Goal: Information Seeking & Learning: Learn about a topic

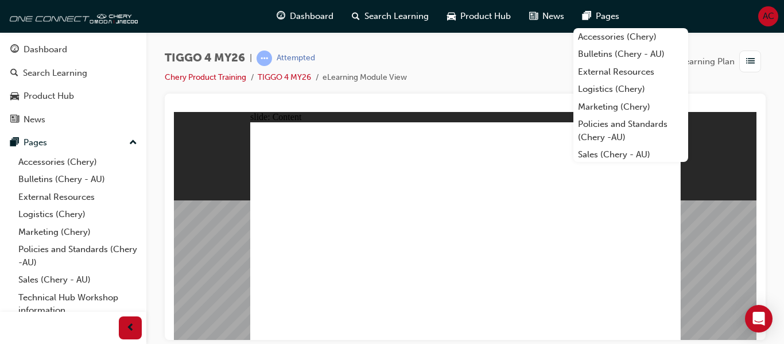
scroll to position [26, 0]
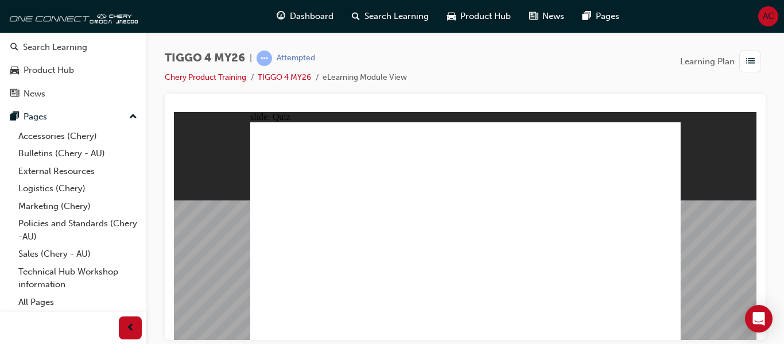
radio input "true"
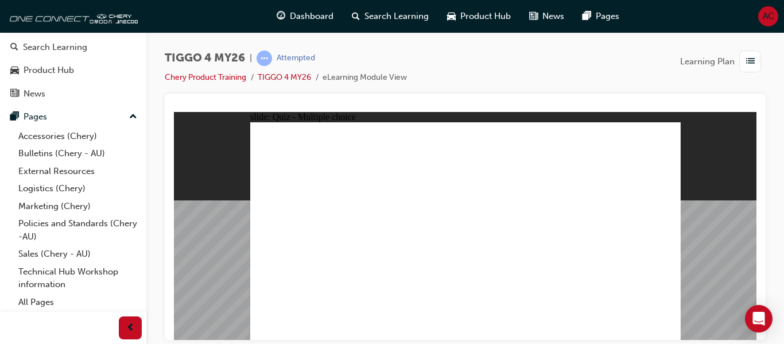
drag, startPoint x: 529, startPoint y: 190, endPoint x: 281, endPoint y: 276, distance: 262.7
drag, startPoint x: 362, startPoint y: 191, endPoint x: 363, endPoint y: 275, distance: 83.8
drag, startPoint x: 454, startPoint y: 195, endPoint x: 460, endPoint y: 274, distance: 79.3
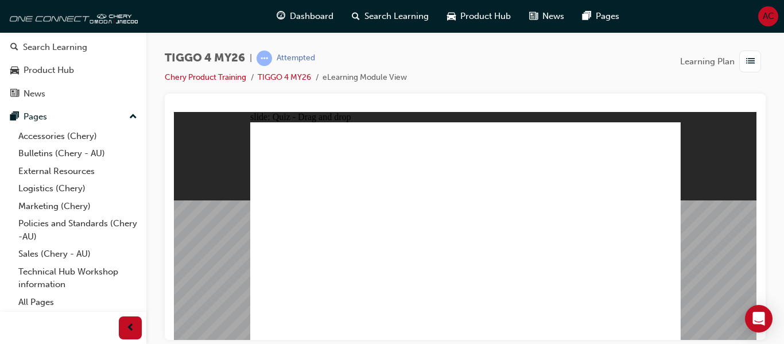
drag, startPoint x: 464, startPoint y: 280, endPoint x: 544, endPoint y: 279, distance: 80.3
drag, startPoint x: 292, startPoint y: 193, endPoint x: 462, endPoint y: 275, distance: 189.4
drag, startPoint x: 632, startPoint y: 199, endPoint x: 635, endPoint y: 274, distance: 74.7
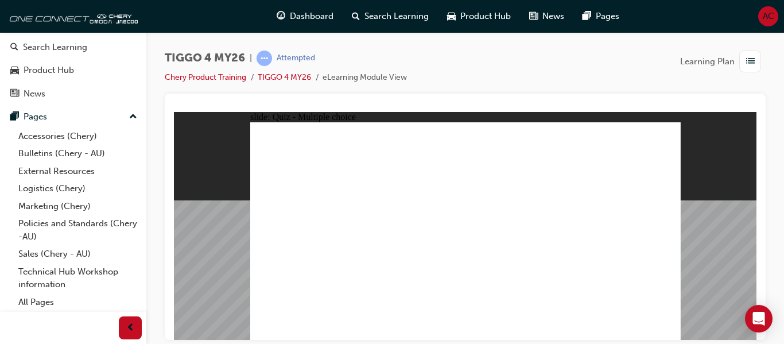
radio input "true"
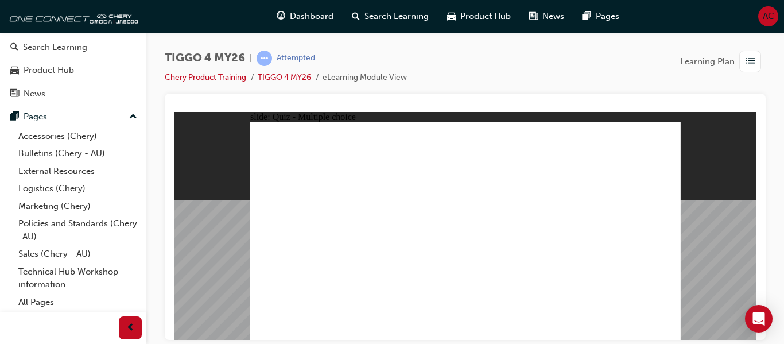
radio input "true"
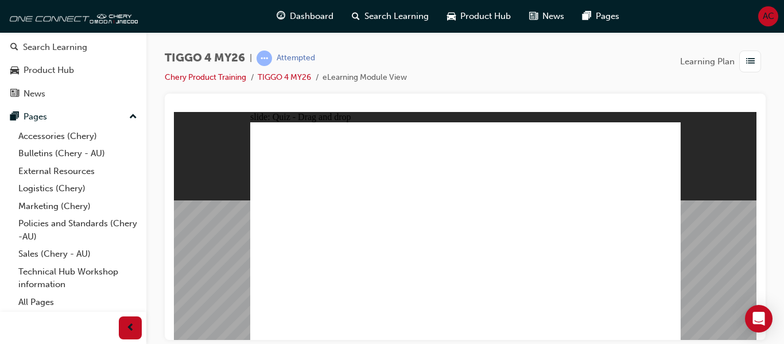
drag, startPoint x: 320, startPoint y: 208, endPoint x: 626, endPoint y: 179, distance: 307.8
drag, startPoint x: 404, startPoint y: 212, endPoint x: 512, endPoint y: 189, distance: 110.4
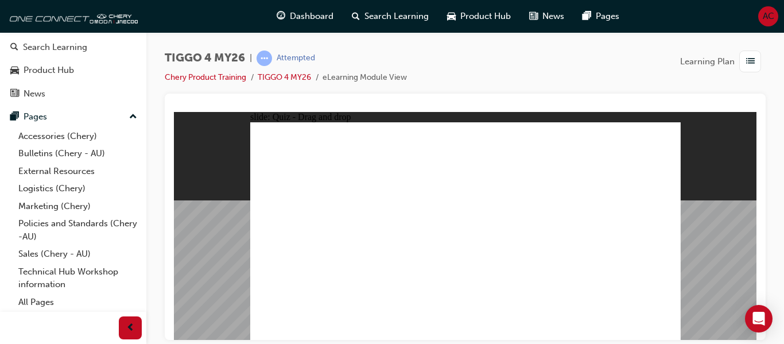
drag, startPoint x: 398, startPoint y: 231, endPoint x: 614, endPoint y: 196, distance: 219.0
drag, startPoint x: 411, startPoint y: 250, endPoint x: 621, endPoint y: 223, distance: 211.1
drag, startPoint x: 311, startPoint y: 233, endPoint x: 614, endPoint y: 230, distance: 303.5
drag, startPoint x: 312, startPoint y: 252, endPoint x: 530, endPoint y: 197, distance: 224.3
drag, startPoint x: 302, startPoint y: 271, endPoint x: 610, endPoint y: 240, distance: 309.6
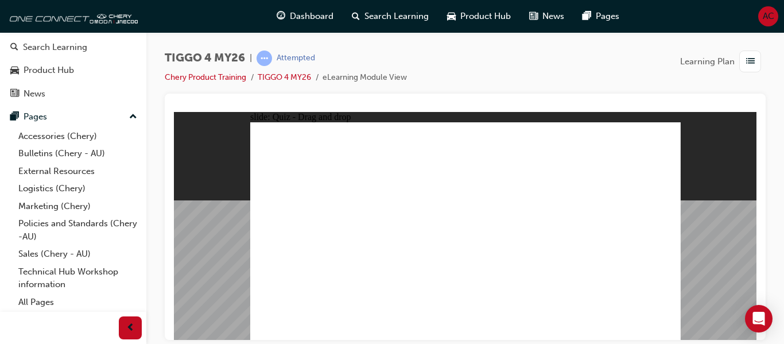
drag, startPoint x: 573, startPoint y: 209, endPoint x: 600, endPoint y: 212, distance: 26.5
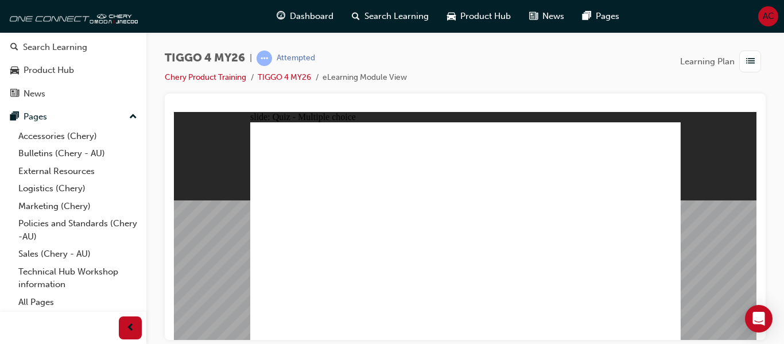
radio input "true"
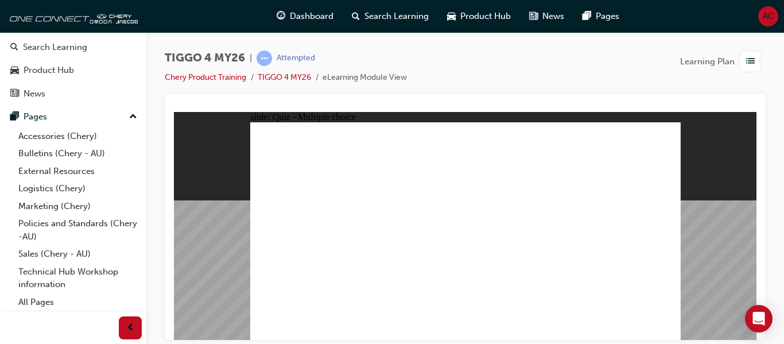
radio input "true"
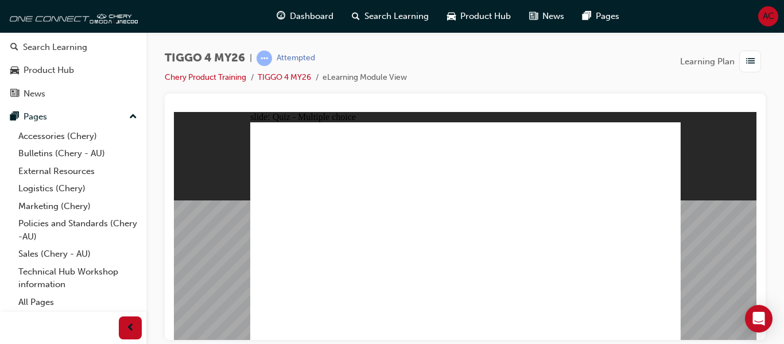
radio input "true"
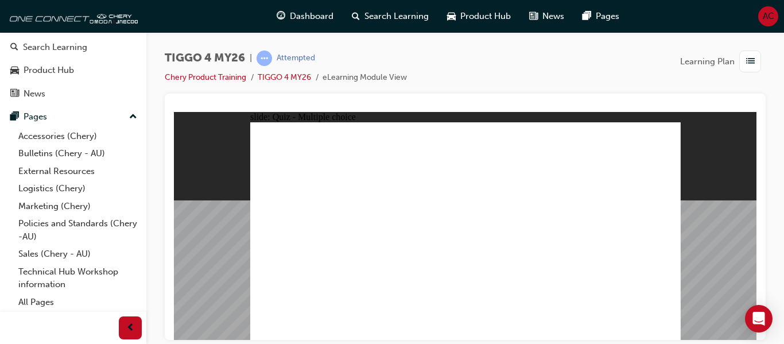
radio input "true"
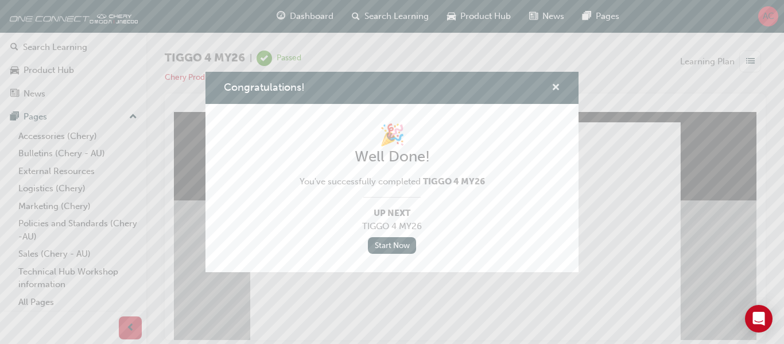
click at [552, 87] on span "cross-icon" at bounding box center [555, 88] width 9 height 10
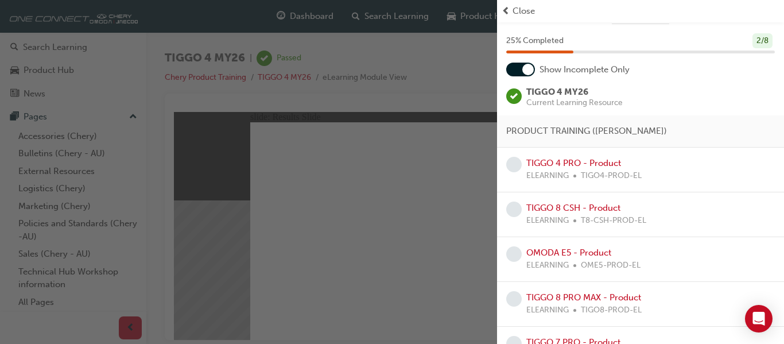
scroll to position [0, 0]
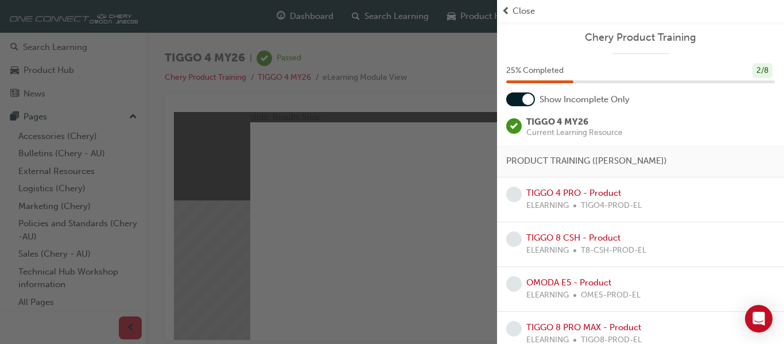
click at [577, 129] on span "Current Learning Resource" at bounding box center [574, 133] width 96 height 8
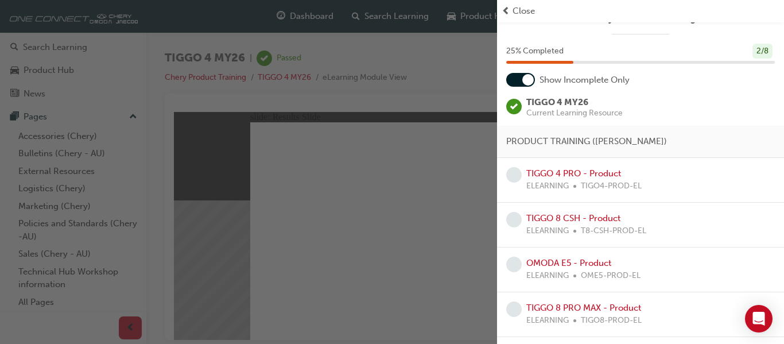
scroll to position [21, 0]
click at [520, 76] on div at bounding box center [520, 79] width 29 height 14
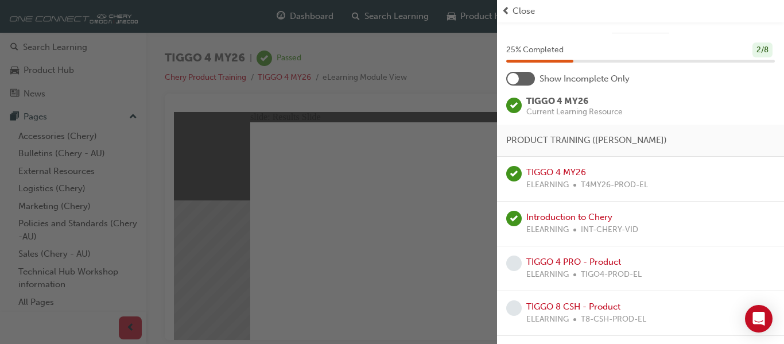
click at [520, 76] on div at bounding box center [520, 79] width 29 height 14
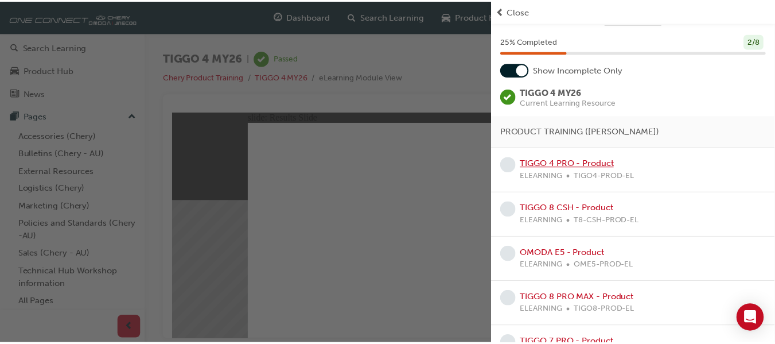
scroll to position [30, 0]
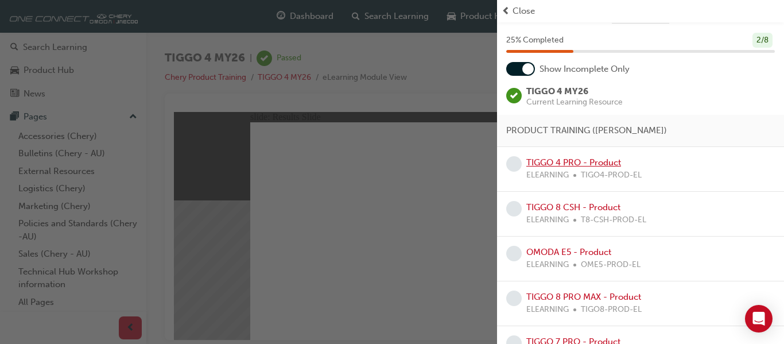
click at [589, 163] on link "TIGGO 4 PRO - Product" at bounding box center [573, 162] width 95 height 10
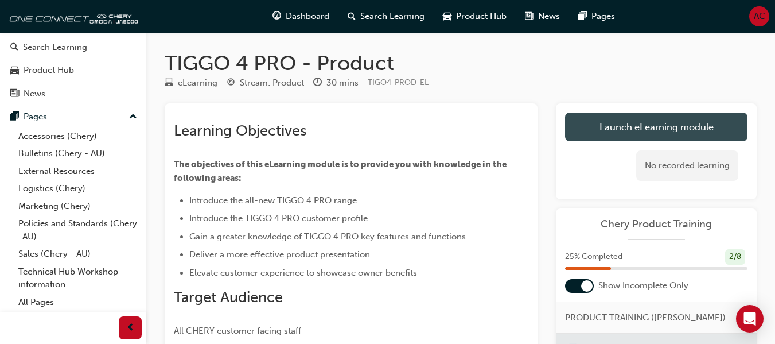
click at [659, 130] on link "Launch eLearning module" at bounding box center [656, 126] width 182 height 29
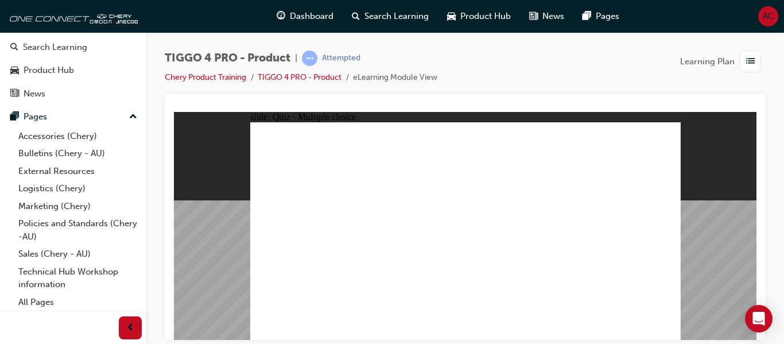
radio input "true"
drag, startPoint x: 313, startPoint y: 193, endPoint x: 485, endPoint y: 275, distance: 190.9
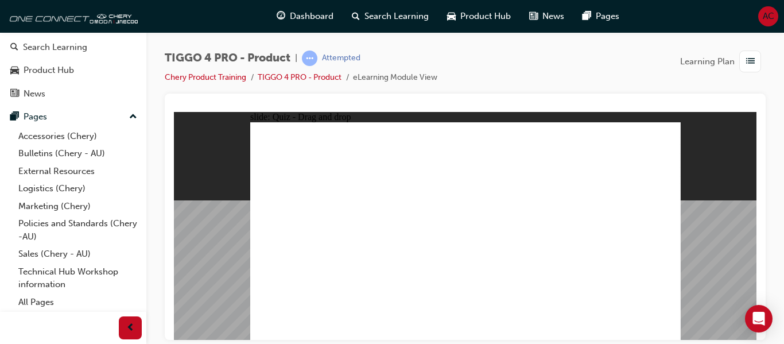
drag, startPoint x: 369, startPoint y: 185, endPoint x: 375, endPoint y: 267, distance: 82.2
drag, startPoint x: 465, startPoint y: 190, endPoint x: 553, endPoint y: 277, distance: 123.3
drag, startPoint x: 545, startPoint y: 190, endPoint x: 305, endPoint y: 275, distance: 254.2
drag, startPoint x: 643, startPoint y: 188, endPoint x: 635, endPoint y: 276, distance: 88.1
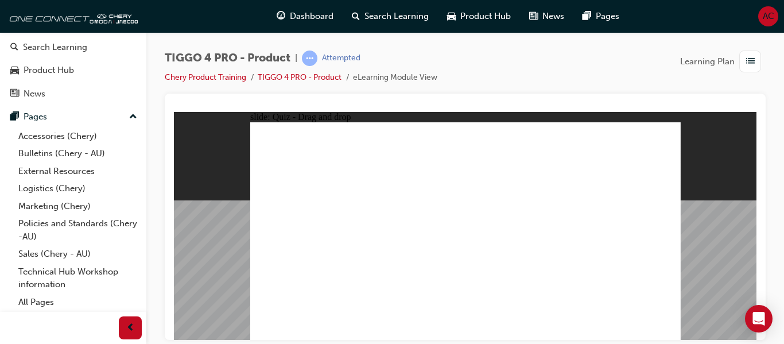
radio input "true"
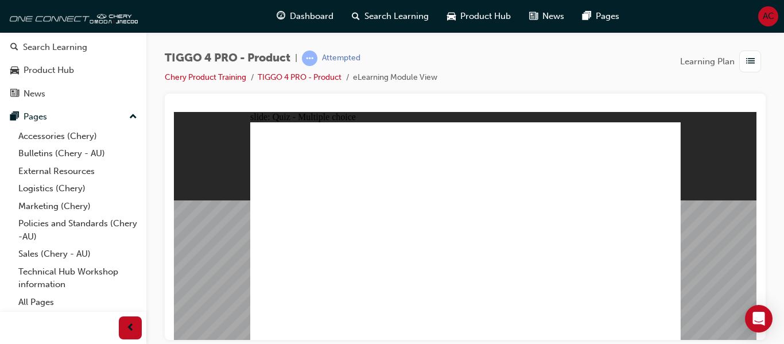
radio input "false"
radio input "true"
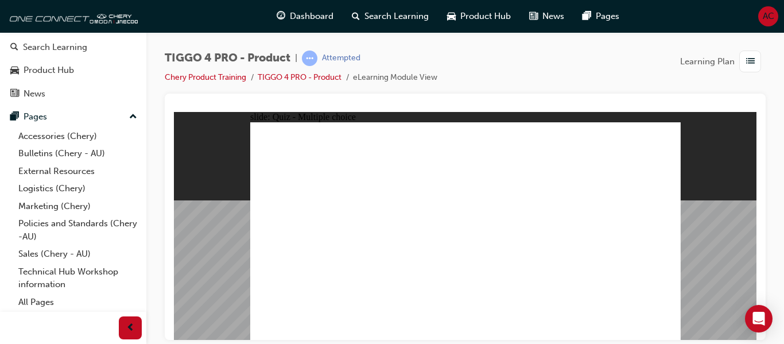
drag, startPoint x: 382, startPoint y: 208, endPoint x: 488, endPoint y: 192, distance: 107.3
drag, startPoint x: 414, startPoint y: 233, endPoint x: 626, endPoint y: 185, distance: 217.7
drag, startPoint x: 399, startPoint y: 258, endPoint x: 612, endPoint y: 219, distance: 216.5
drag, startPoint x: 324, startPoint y: 211, endPoint x: 629, endPoint y: 217, distance: 305.3
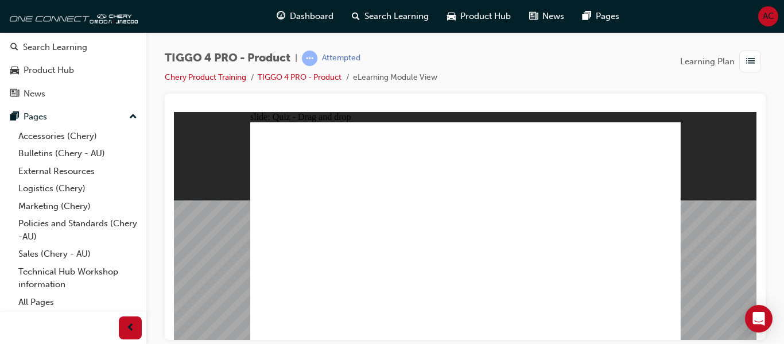
drag, startPoint x: 286, startPoint y: 233, endPoint x: 472, endPoint y: 212, distance: 186.5
drag, startPoint x: 301, startPoint y: 255, endPoint x: 497, endPoint y: 219, distance: 199.5
drag, startPoint x: 295, startPoint y: 275, endPoint x: 599, endPoint y: 234, distance: 306.8
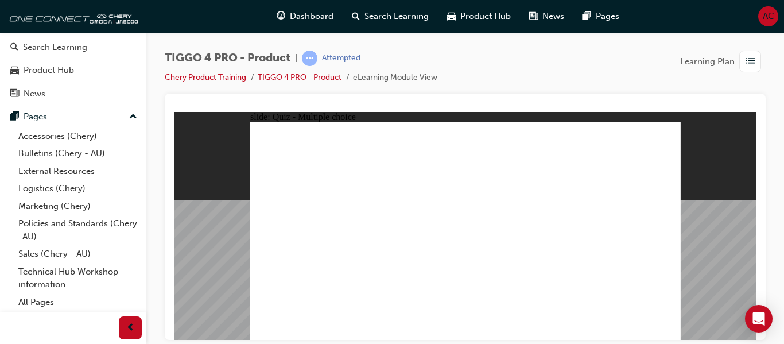
radio input "true"
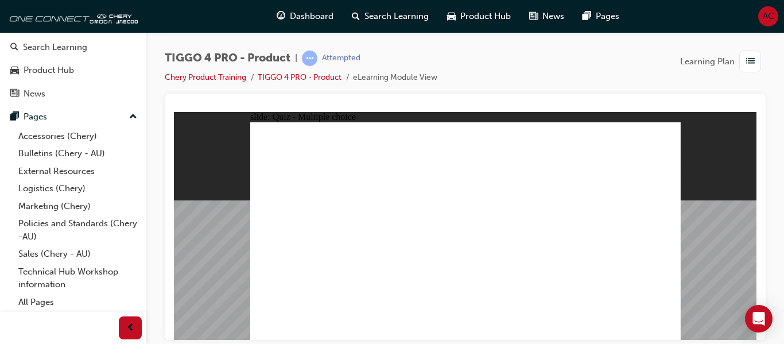
radio input "true"
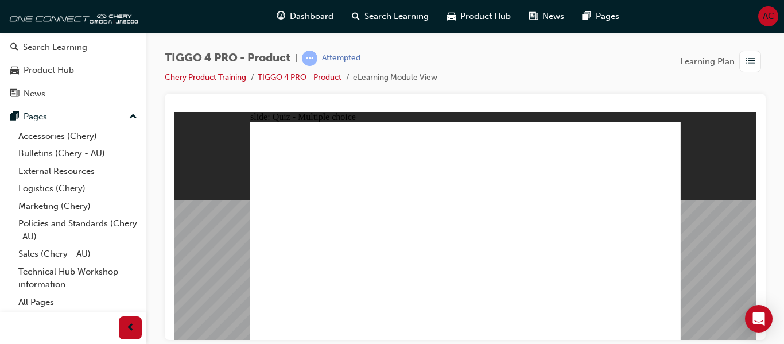
radio input "true"
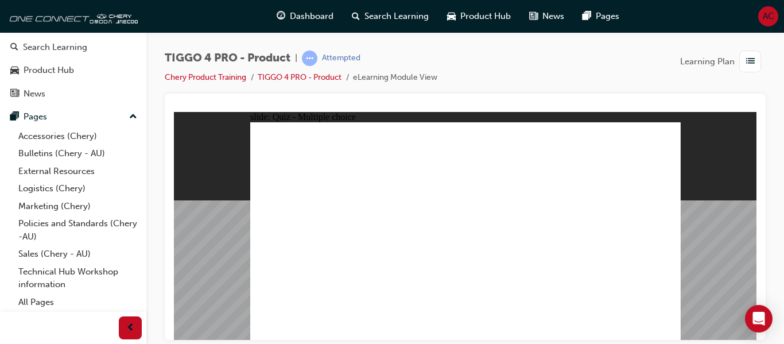
radio input "true"
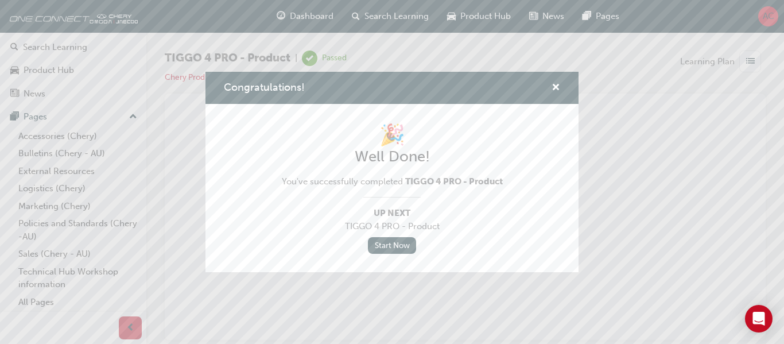
click at [548, 85] on div "Congratulations!" at bounding box center [551, 88] width 18 height 14
click at [552, 85] on span "cross-icon" at bounding box center [555, 88] width 9 height 10
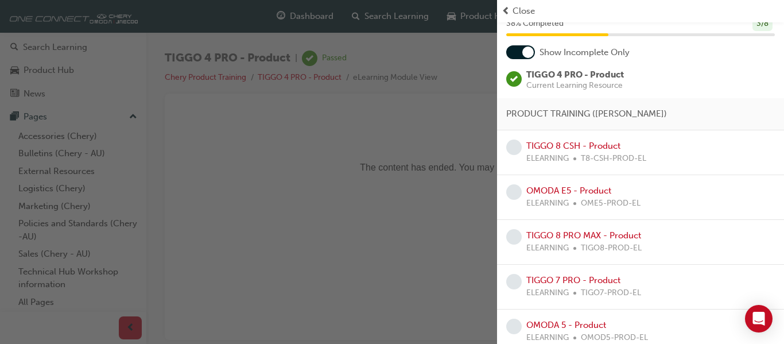
scroll to position [57, 0]
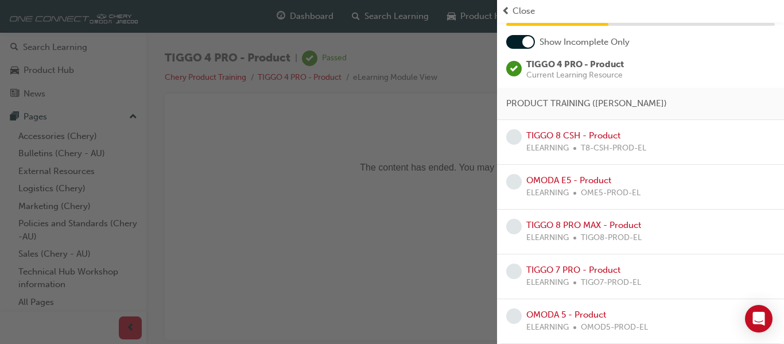
click at [507, 8] on span "prev-icon" at bounding box center [505, 11] width 9 height 13
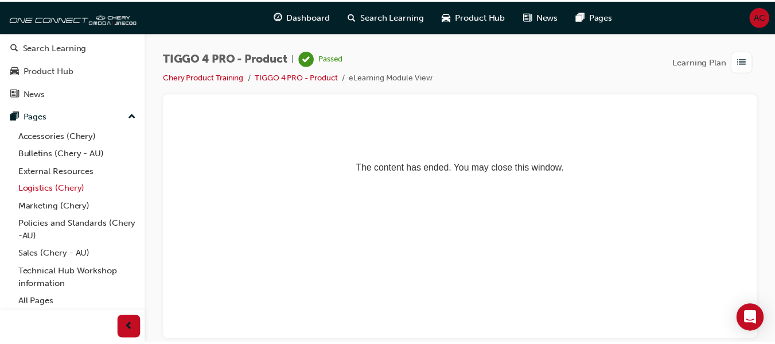
scroll to position [0, 0]
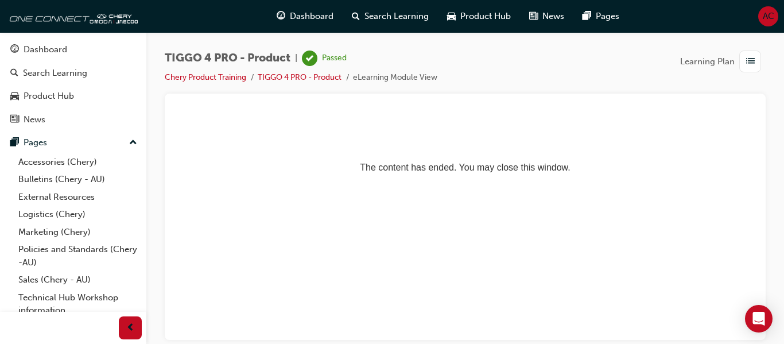
click at [65, 37] on button "Dashboard Search Learning Product Hub News Pages" at bounding box center [73, 84] width 137 height 95
click at [61, 48] on div "Dashboard" at bounding box center [46, 49] width 44 height 13
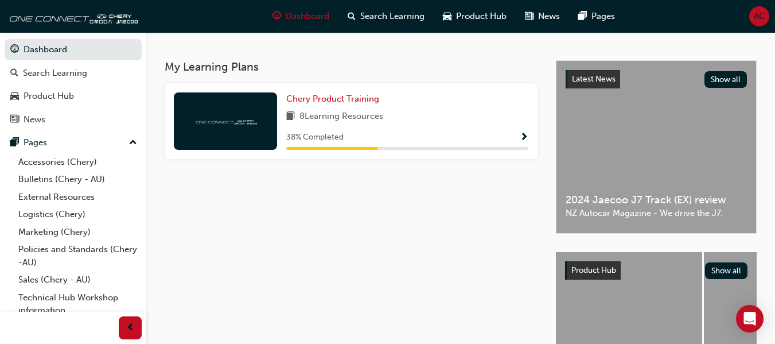
scroll to position [246, 0]
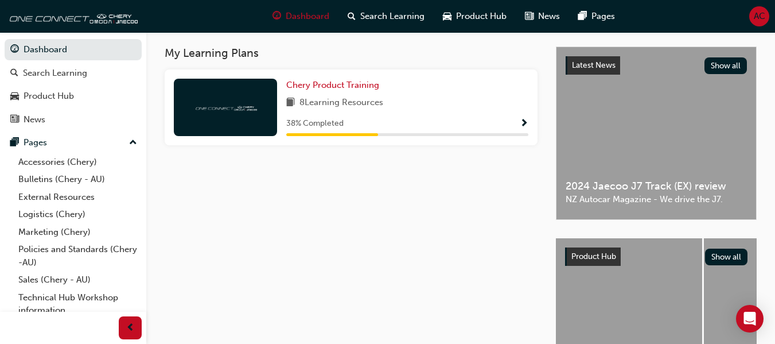
click at [425, 110] on div "8 Learning Resources" at bounding box center [407, 103] width 242 height 14
click at [523, 125] on span "Show Progress" at bounding box center [524, 124] width 9 height 10
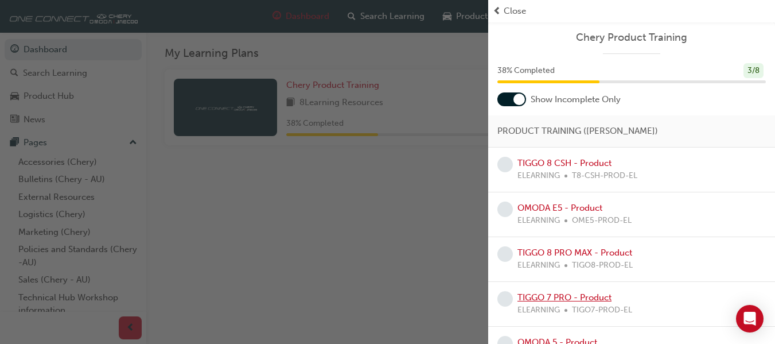
scroll to position [28, 0]
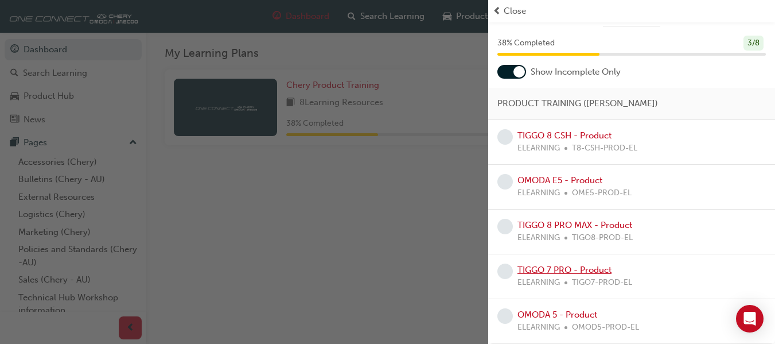
click at [583, 268] on link "TIGGO 7 PRO - Product" at bounding box center [564, 269] width 94 height 10
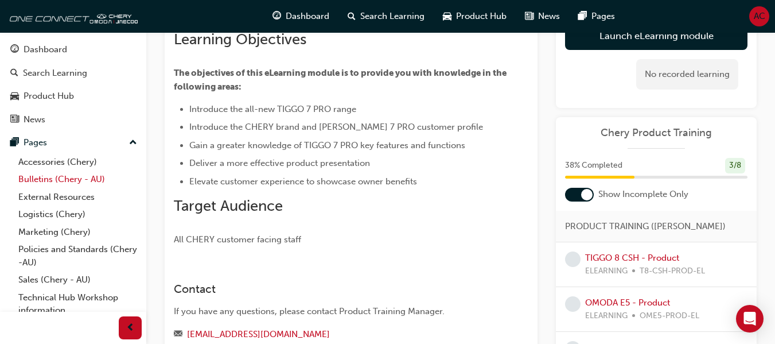
scroll to position [26, 0]
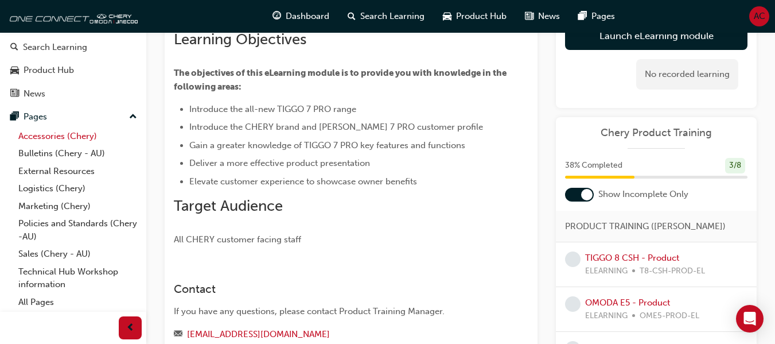
click at [75, 137] on link "Accessories (Chery)" at bounding box center [78, 136] width 128 height 18
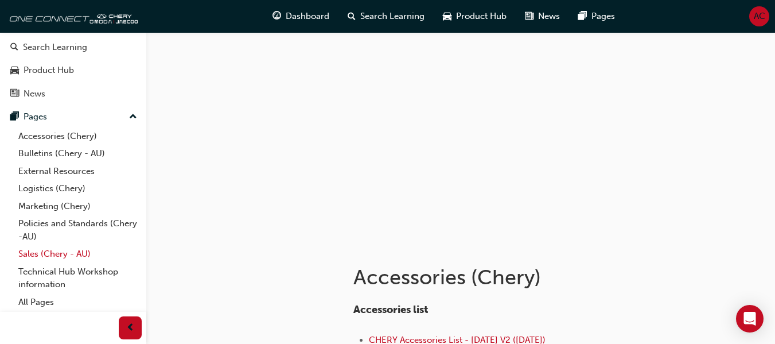
click at [71, 256] on link "Sales (Chery - AU)" at bounding box center [78, 254] width 128 height 18
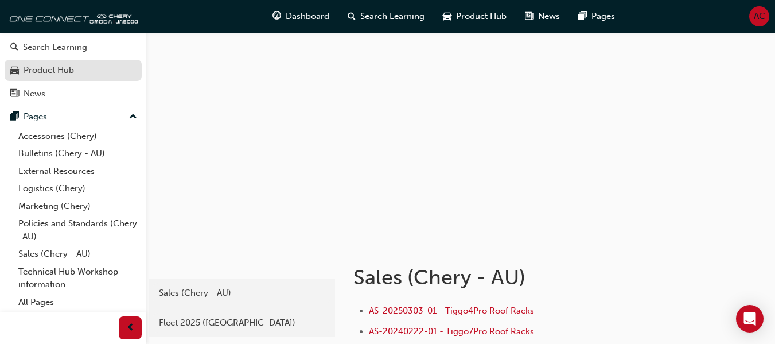
click at [64, 73] on div "Product Hub" at bounding box center [49, 70] width 50 height 13
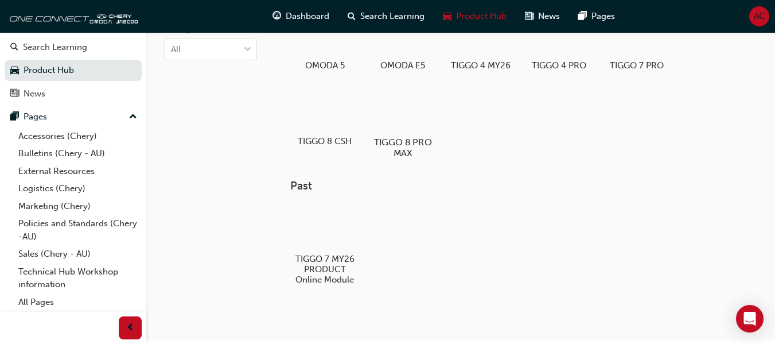
scroll to position [65, 0]
click at [314, 247] on div at bounding box center [325, 226] width 64 height 46
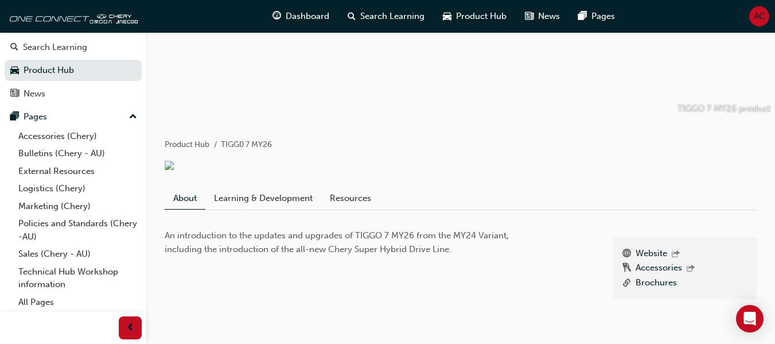
scroll to position [127, 0]
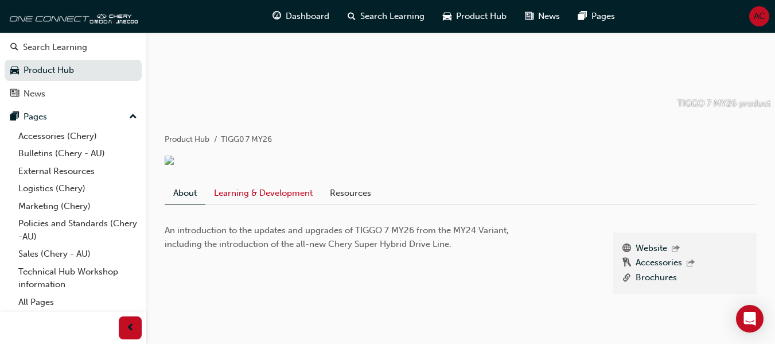
click at [297, 193] on link "Learning & Development" at bounding box center [263, 193] width 116 height 22
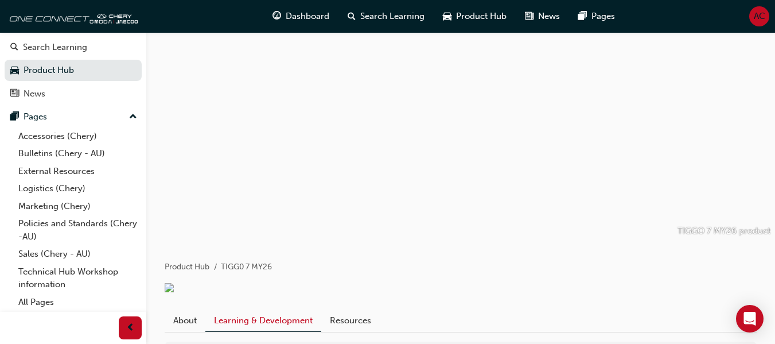
scroll to position [101, 0]
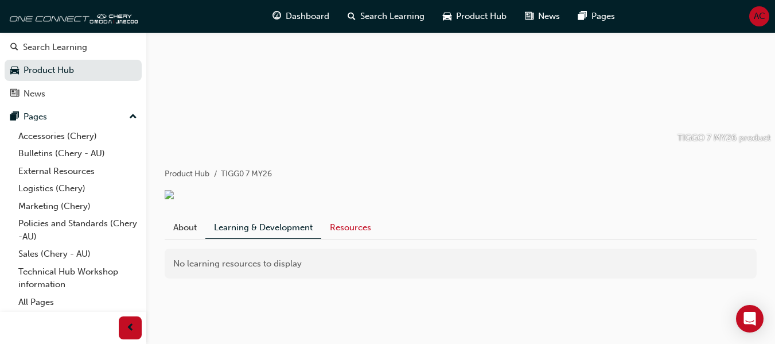
click at [337, 221] on link "Resources" at bounding box center [350, 227] width 59 height 22
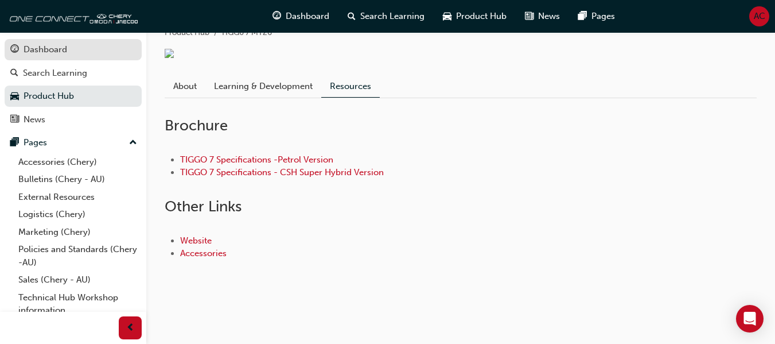
click at [73, 43] on div "Dashboard" at bounding box center [73, 49] width 126 height 14
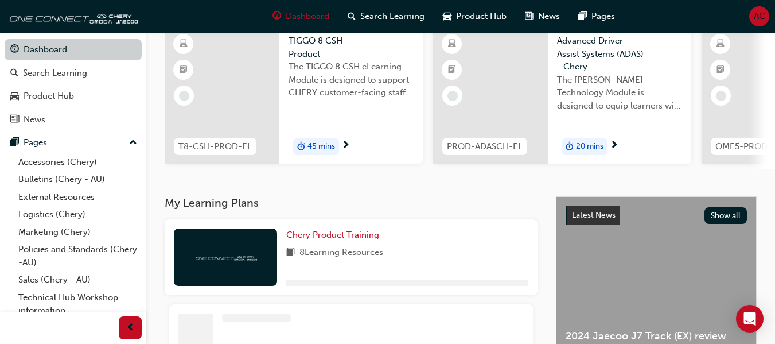
scroll to position [234, 0]
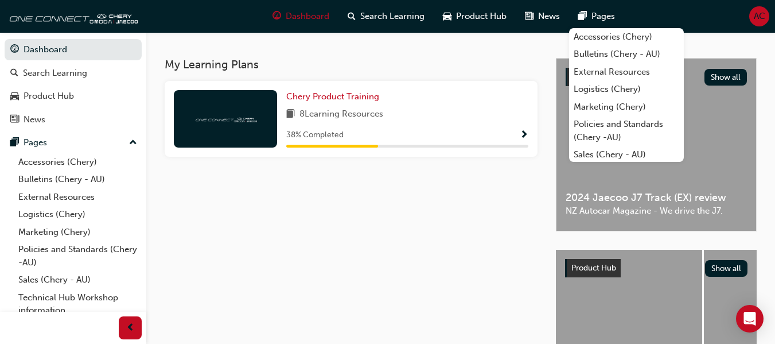
click at [756, 14] on span "AC" at bounding box center [759, 16] width 11 height 13
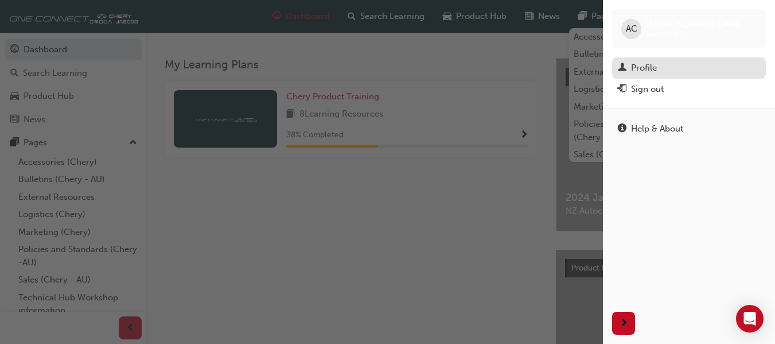
click at [643, 68] on div "Profile" at bounding box center [644, 67] width 26 height 13
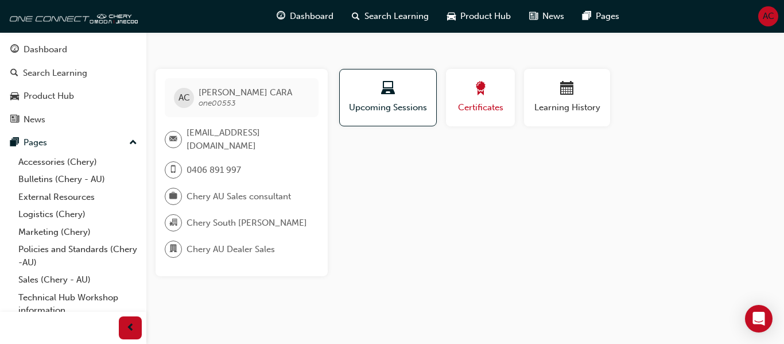
click at [495, 91] on div "button" at bounding box center [480, 90] width 52 height 18
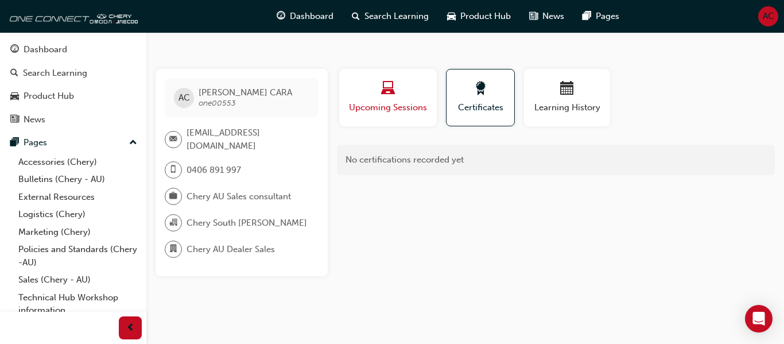
click at [355, 115] on button "Upcoming Sessions" at bounding box center [388, 97] width 98 height 57
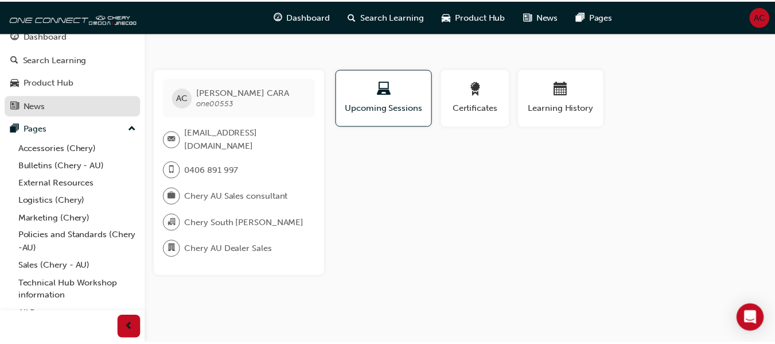
scroll to position [26, 0]
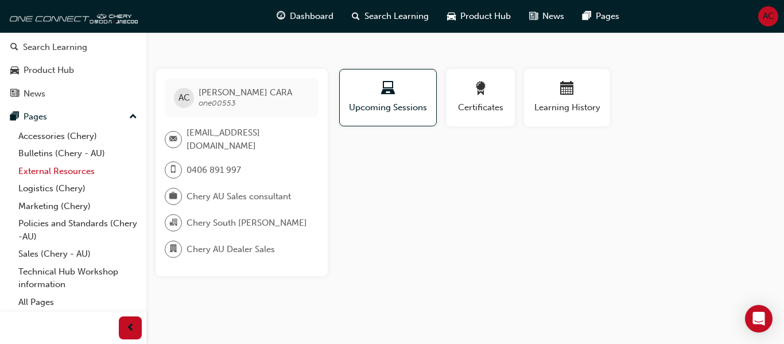
click at [74, 169] on link "External Resources" at bounding box center [78, 171] width 128 height 18
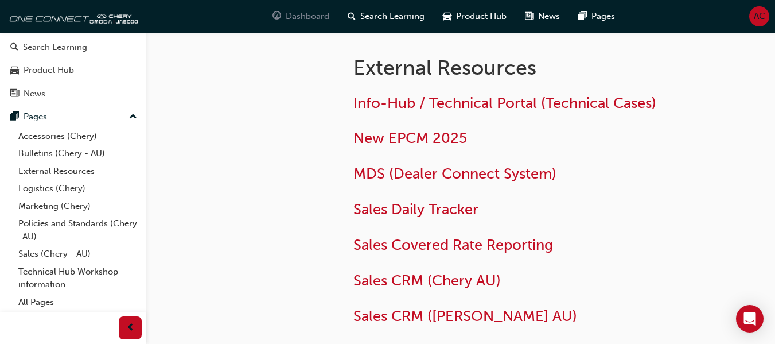
click at [294, 17] on span "Dashboard" at bounding box center [308, 16] width 44 height 13
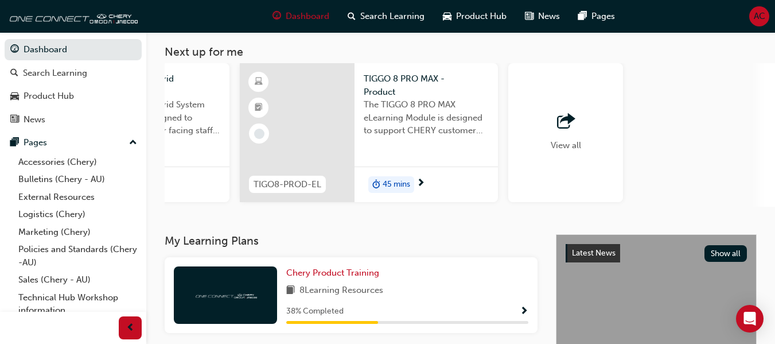
scroll to position [59, 0]
click at [545, 99] on div "View all" at bounding box center [565, 132] width 115 height 139
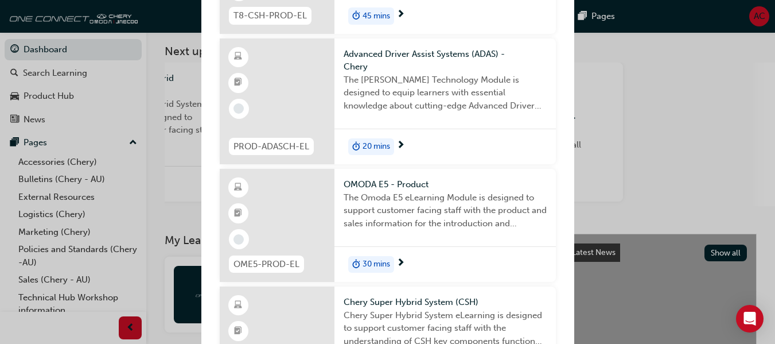
scroll to position [0, 0]
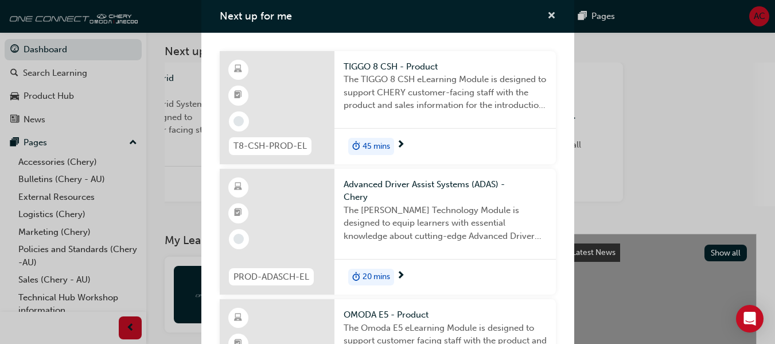
click at [547, 17] on span "cross-icon" at bounding box center [551, 16] width 9 height 10
